Goal: Find specific page/section: Find specific page/section

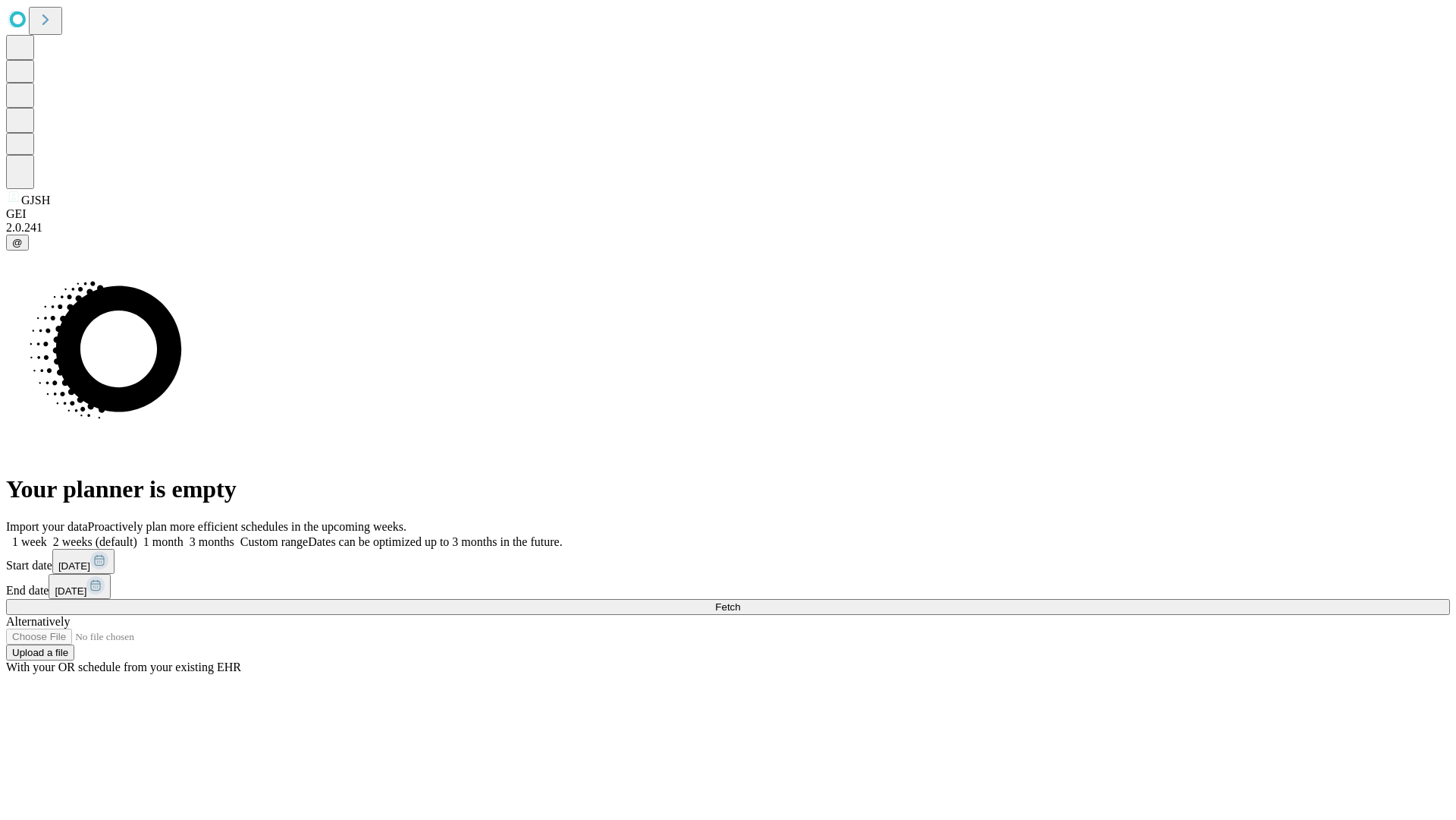
click at [741, 601] on span "Fetch" at bounding box center [728, 607] width 25 height 12
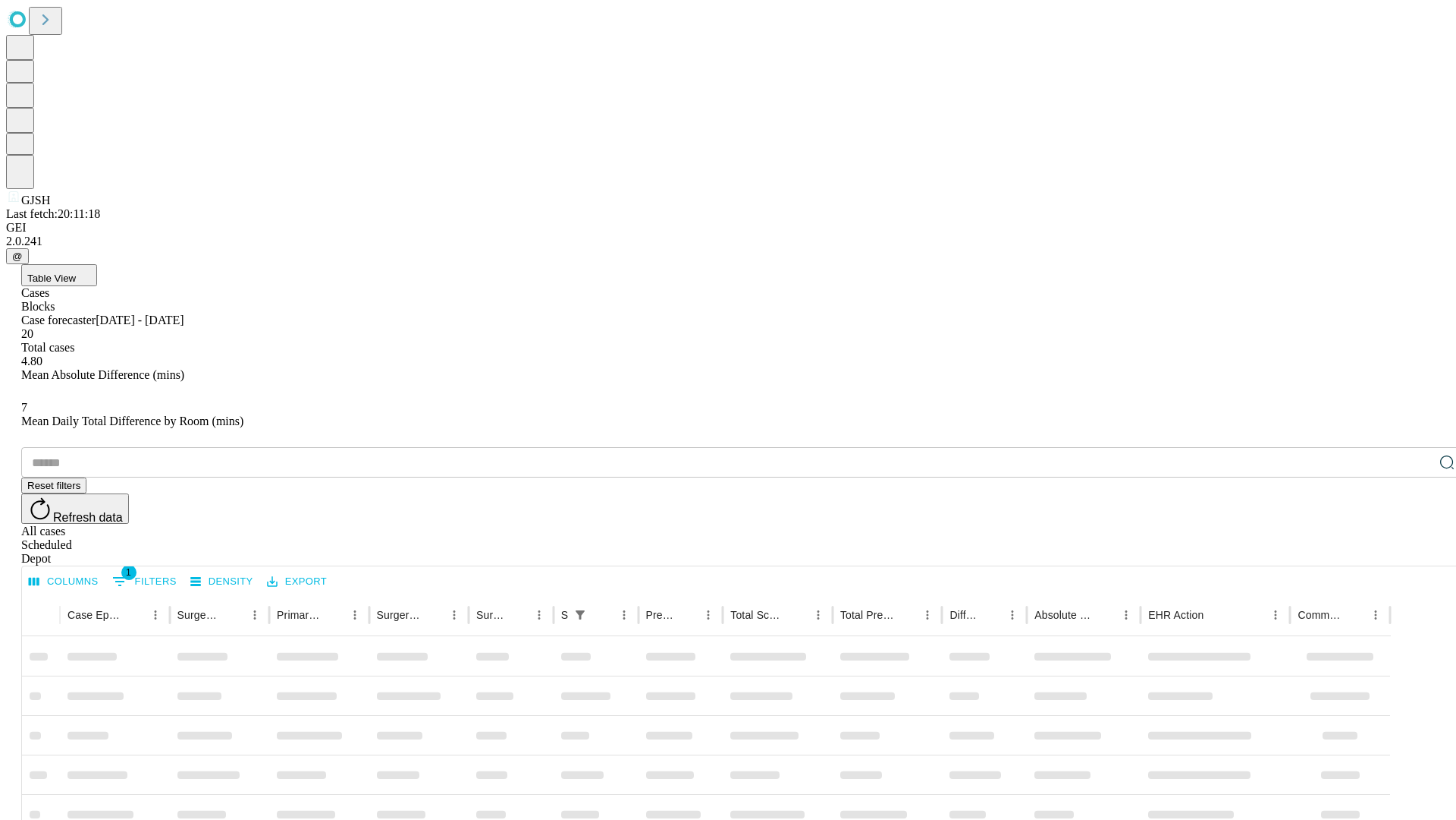
click at [1416, 552] on div "Depot" at bounding box center [743, 559] width 1444 height 14
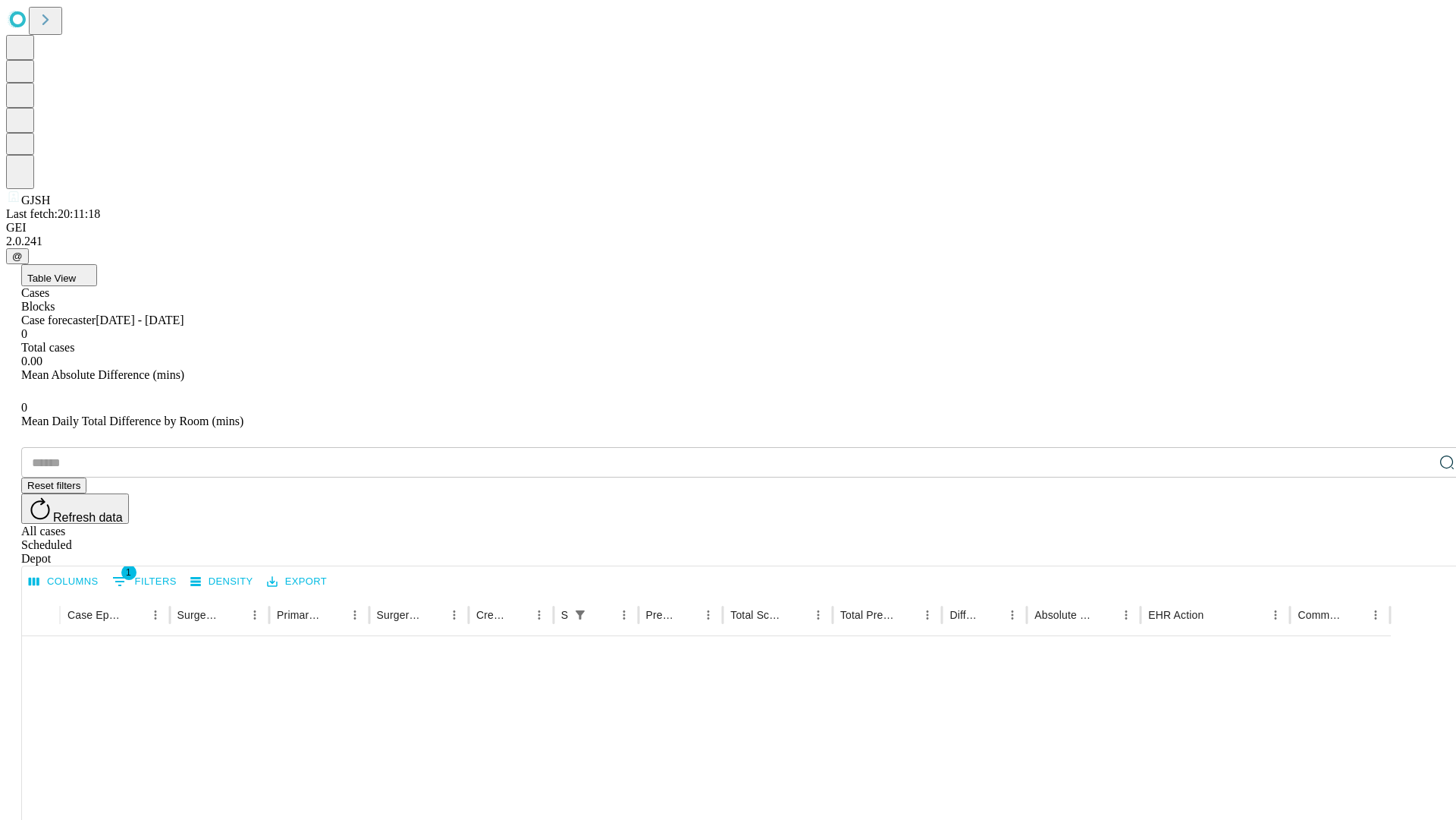
click at [1293, 525] on div "All cases" at bounding box center [743, 532] width 1444 height 14
